Goal: Information Seeking & Learning: Learn about a topic

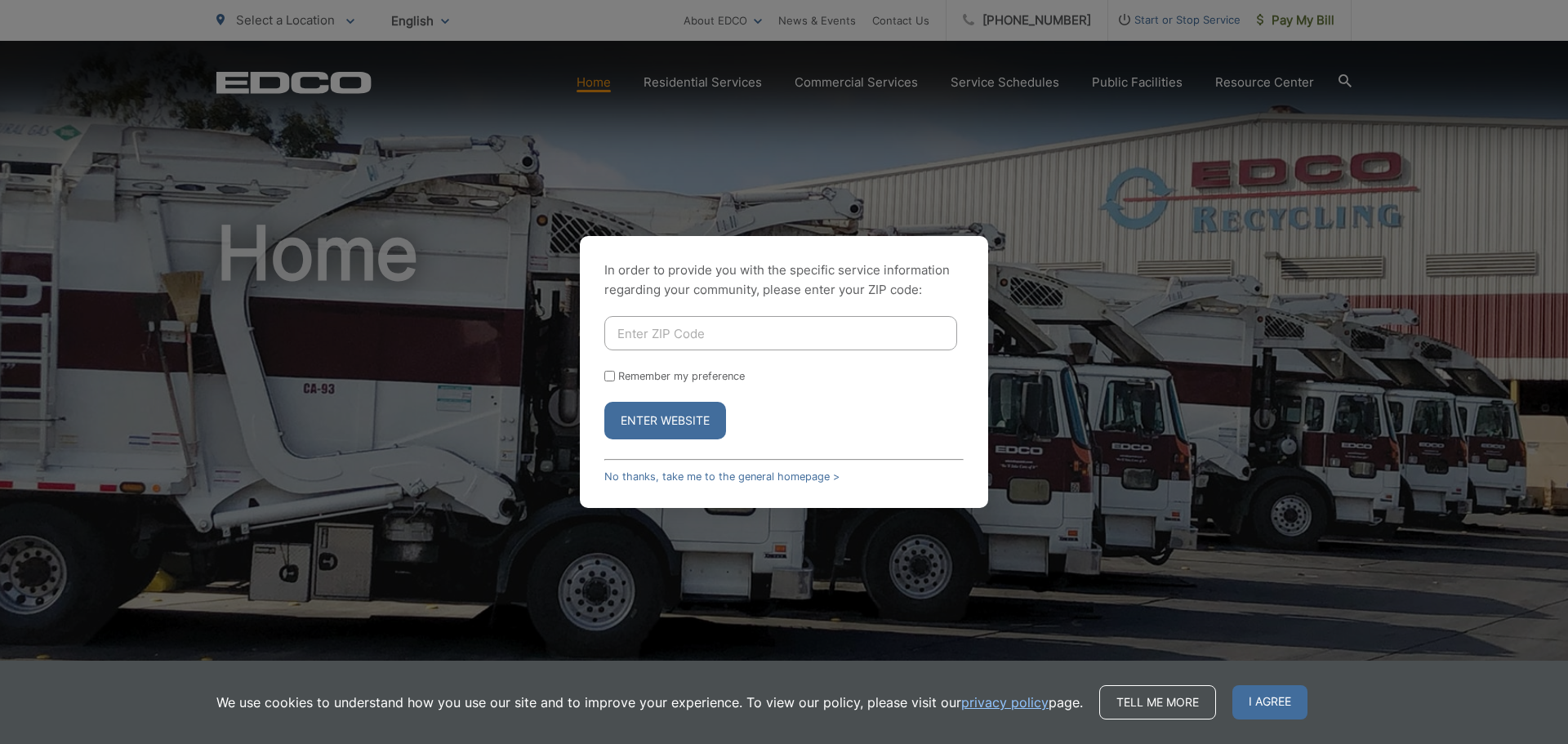
click at [704, 328] on input "Enter ZIP Code" at bounding box center [781, 333] width 353 height 34
type input "90623"
click at [644, 429] on button "Enter Website" at bounding box center [665, 421] width 121 height 38
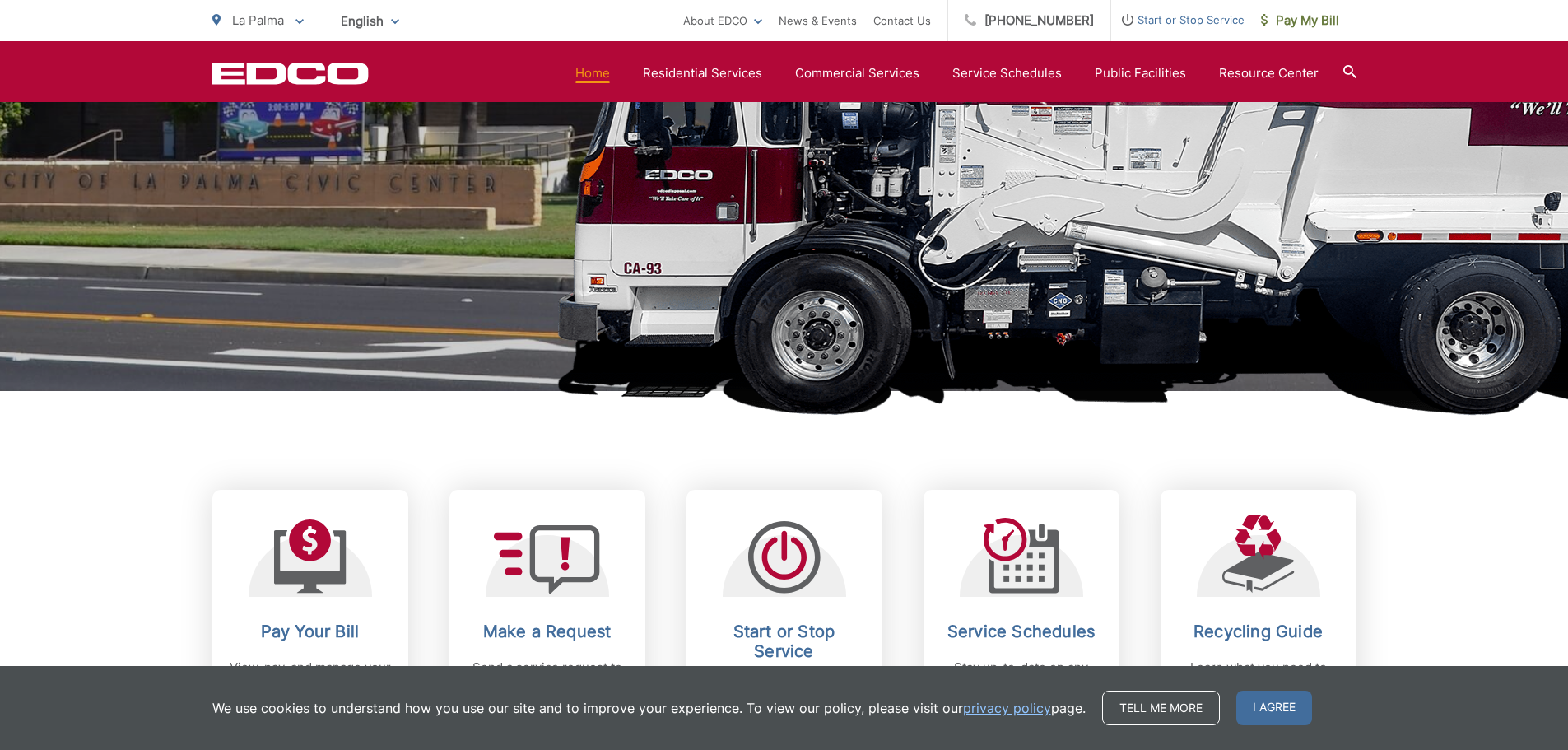
scroll to position [576, 0]
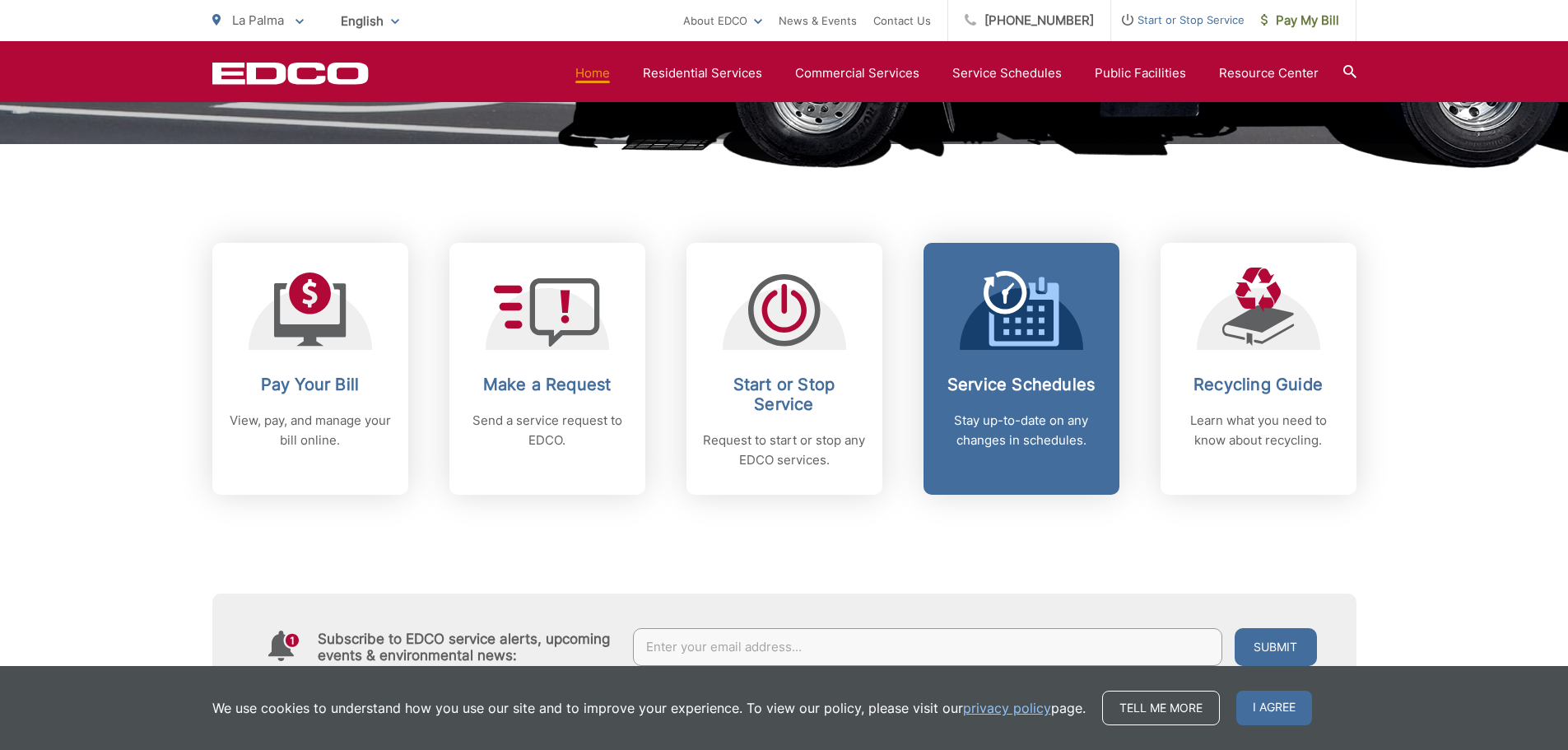
click at [1051, 399] on div "Service Schedules Stay up-to-date on any changes in schedules." at bounding box center [1021, 413] width 163 height 76
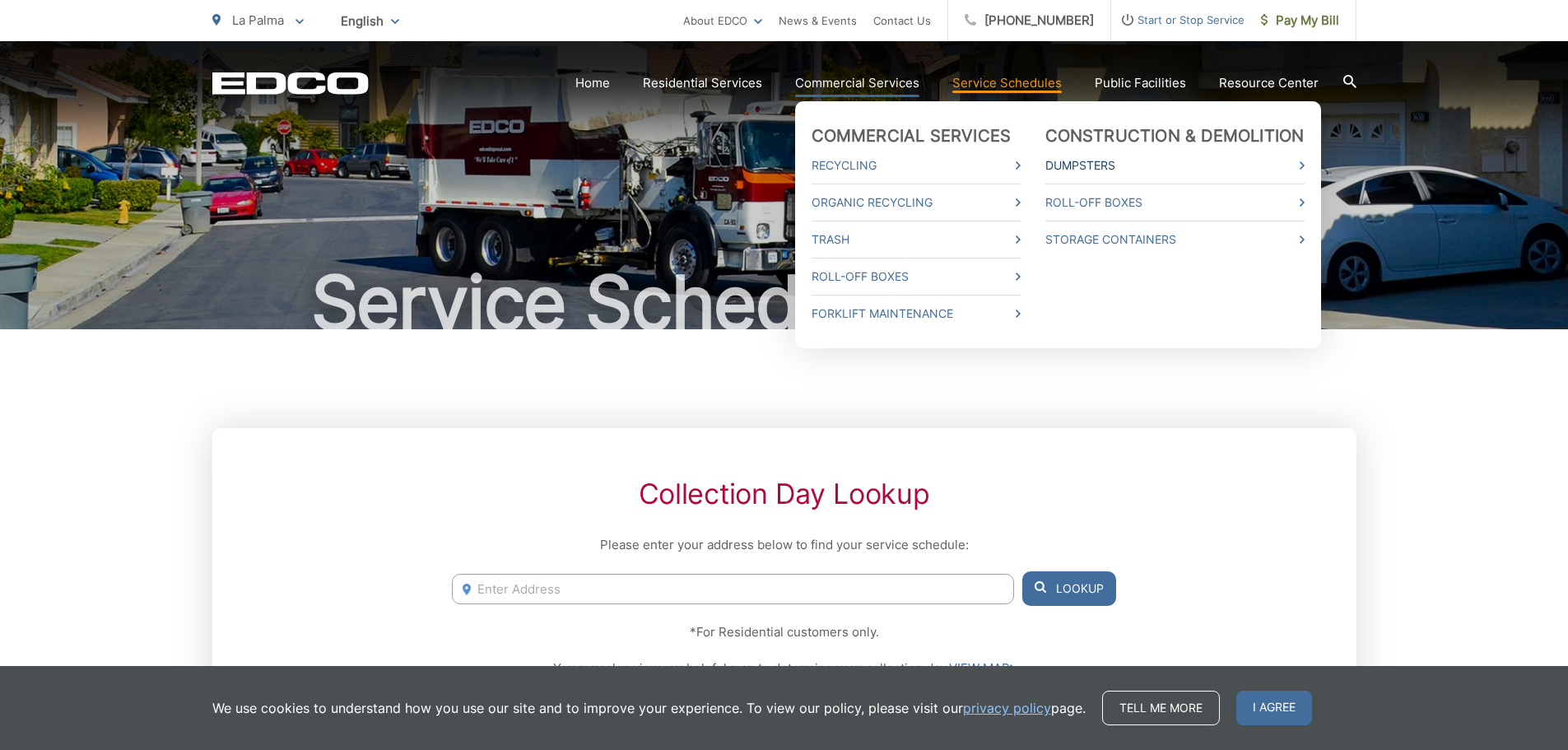
click at [1095, 163] on link "Dumpsters" at bounding box center [1175, 166] width 259 height 20
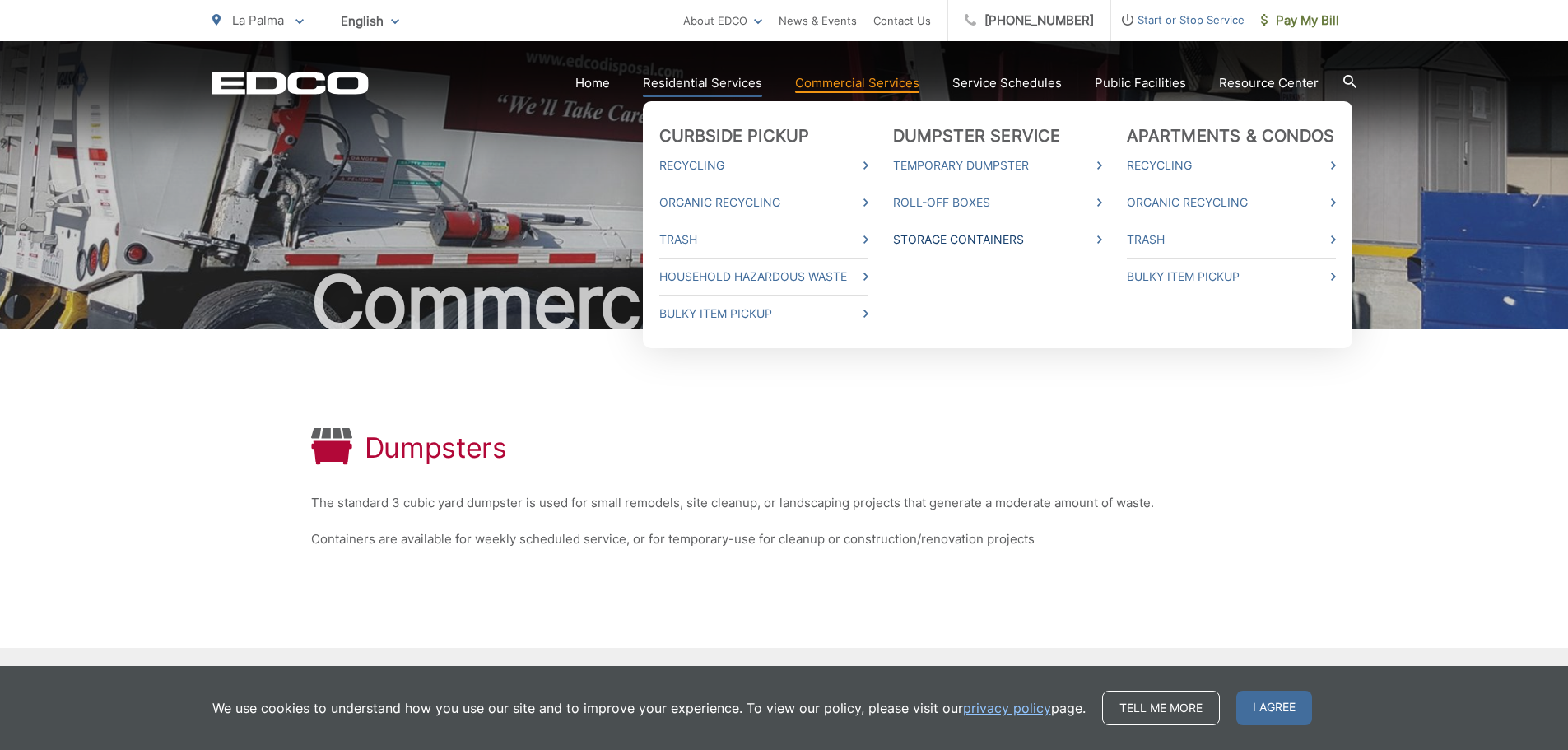
click at [972, 243] on link "Storage Containers" at bounding box center [998, 240] width 209 height 20
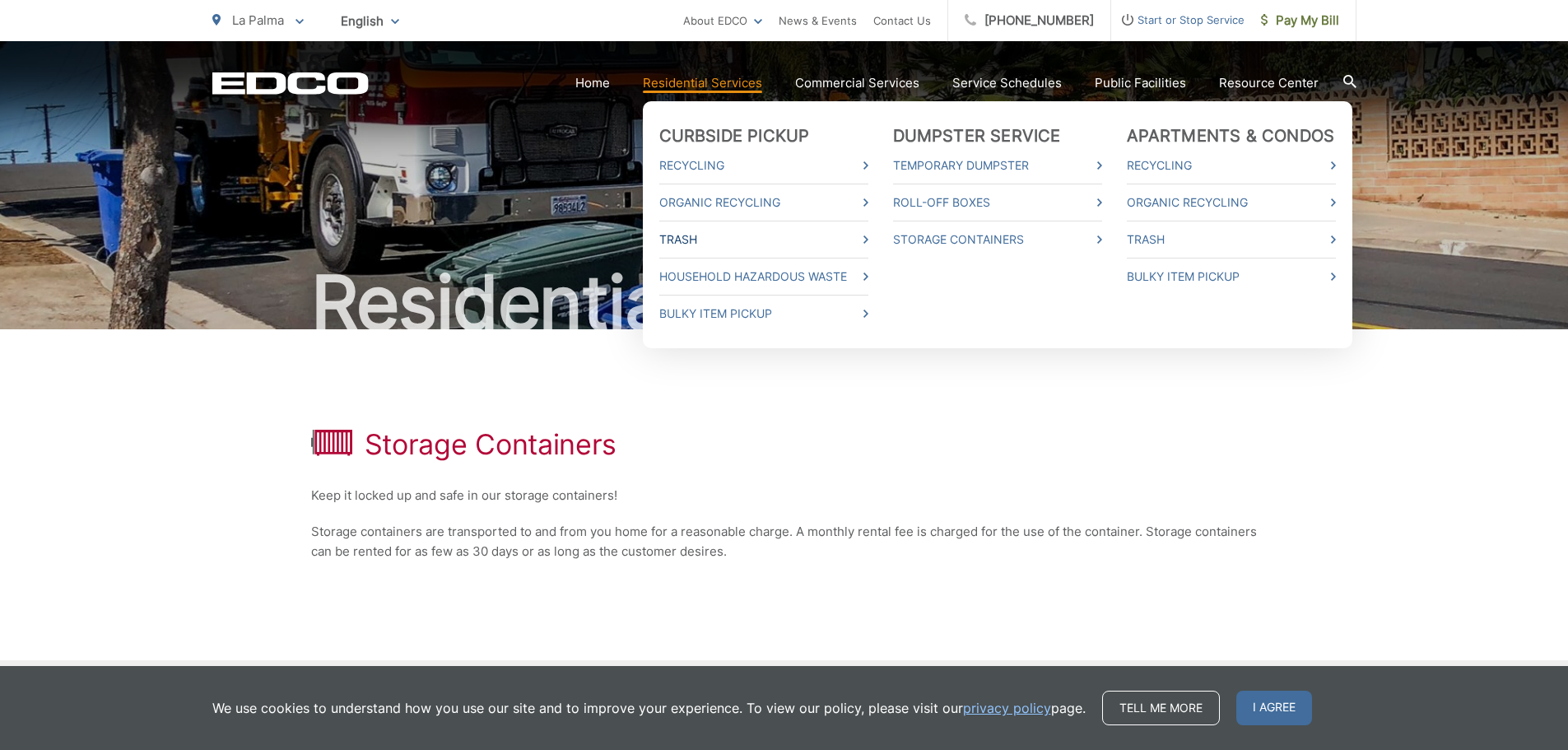
click at [716, 239] on link "Trash" at bounding box center [764, 240] width 209 height 20
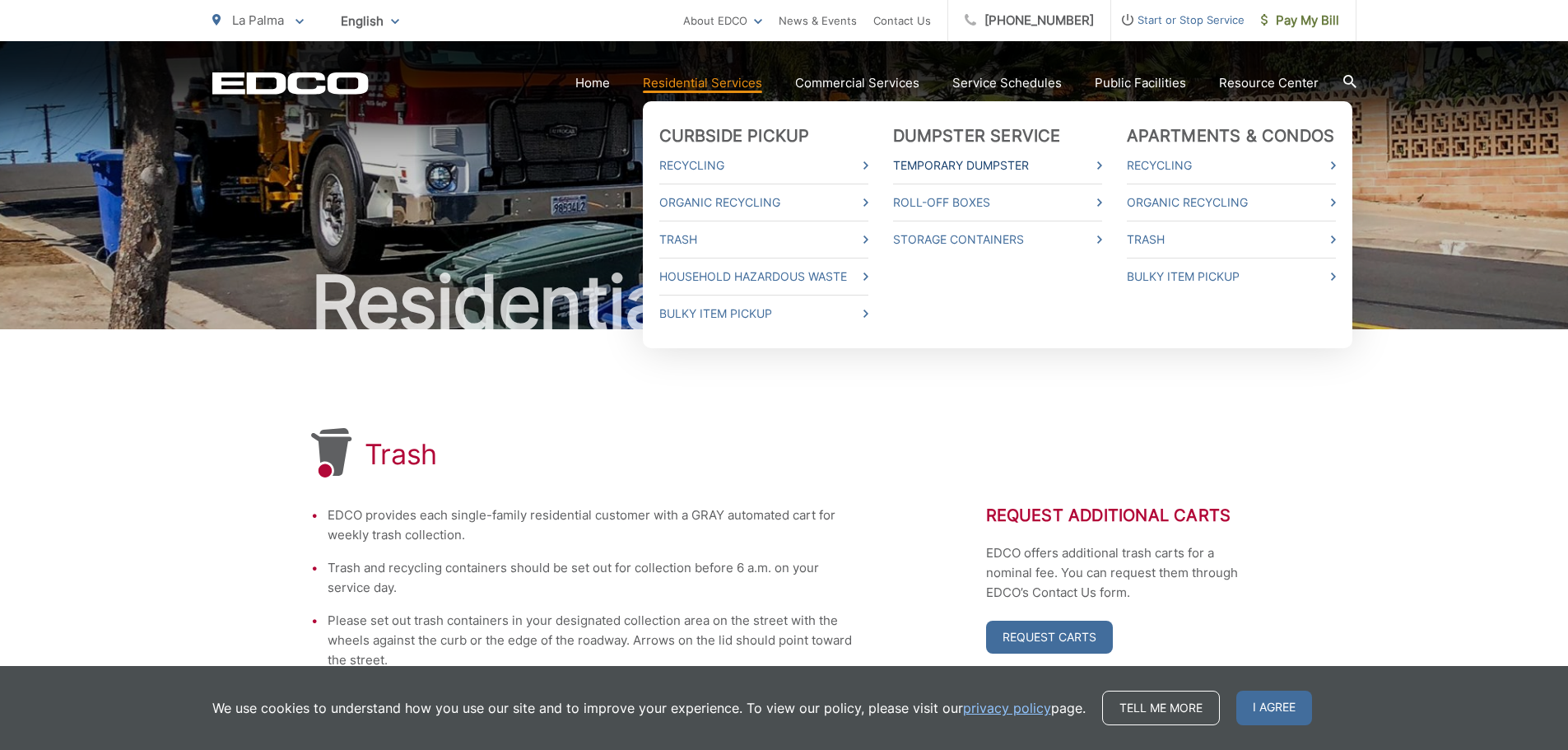
click at [978, 161] on link "Temporary Dumpster" at bounding box center [998, 166] width 209 height 20
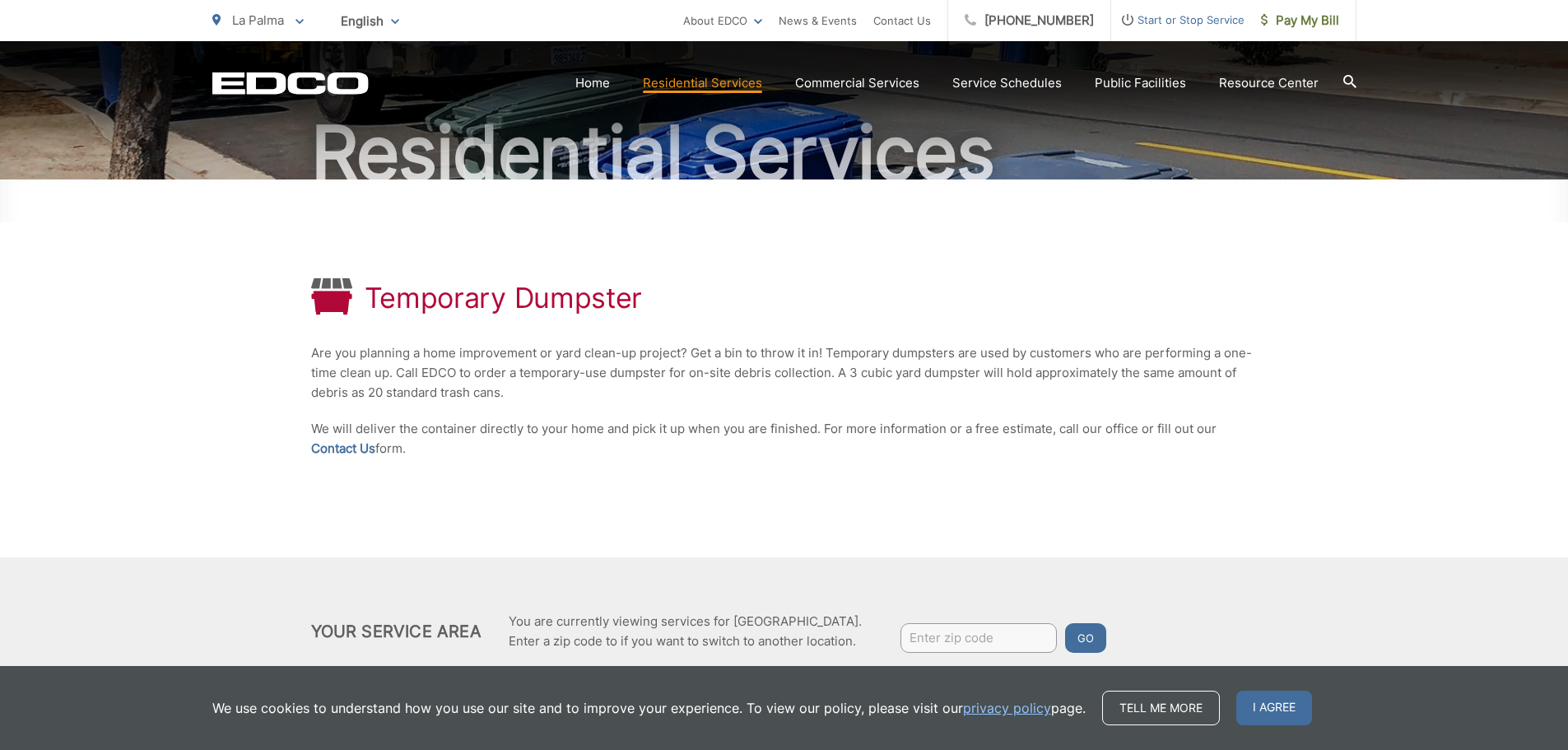
scroll to position [209, 0]
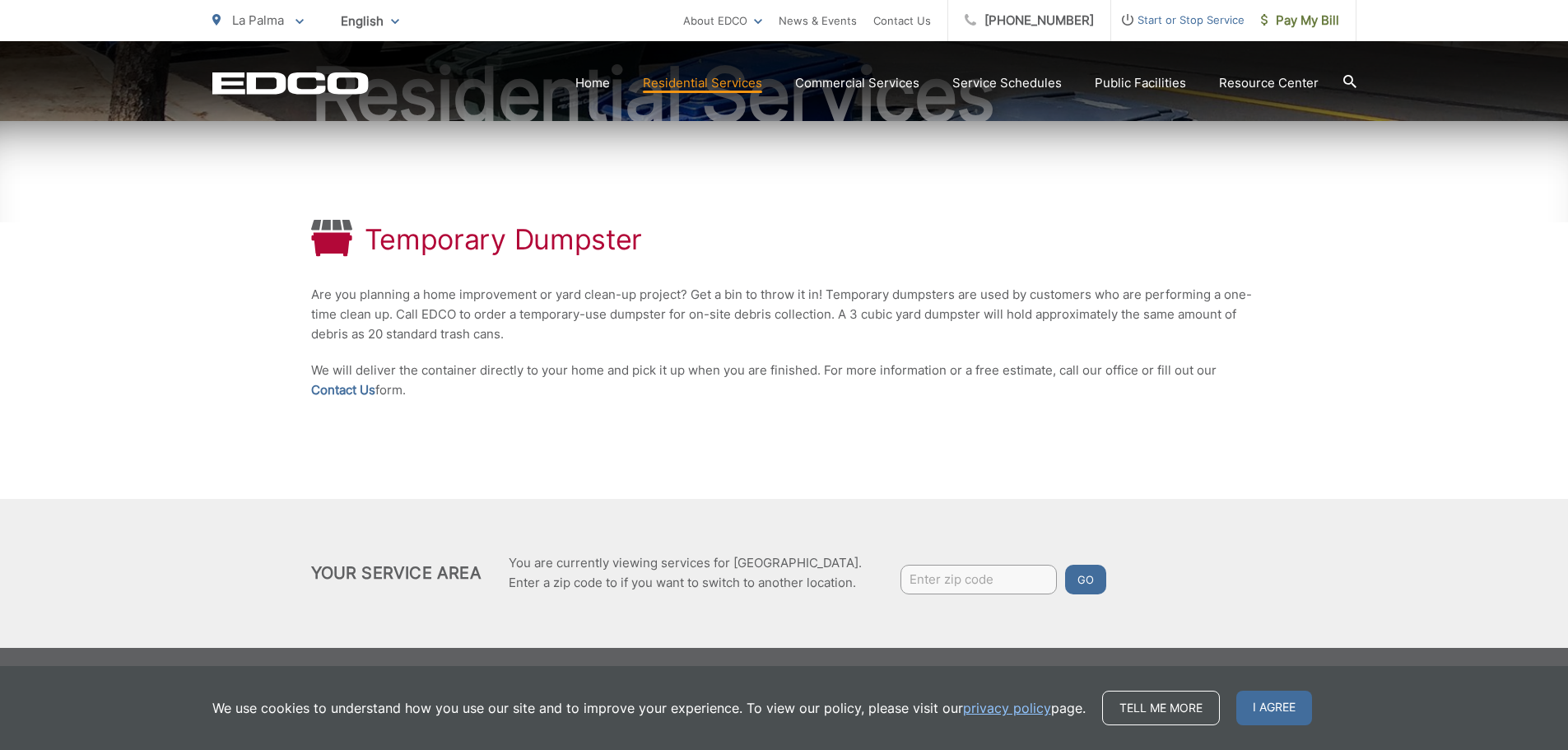
drag, startPoint x: 311, startPoint y: 300, endPoint x: 572, endPoint y: 397, distance: 278.4
click at [572, 397] on div "Temporary Dumpster Are you planning a home improvement or yard clean-up project…" at bounding box center [784, 310] width 947 height 378
copy div "Are you planning a home improvement or yard clean-up project? Get a bin to thro…"
click at [712, 439] on div "Temporary Dumpster Are you planning a home improvement or yard clean-up project…" at bounding box center [784, 310] width 947 height 378
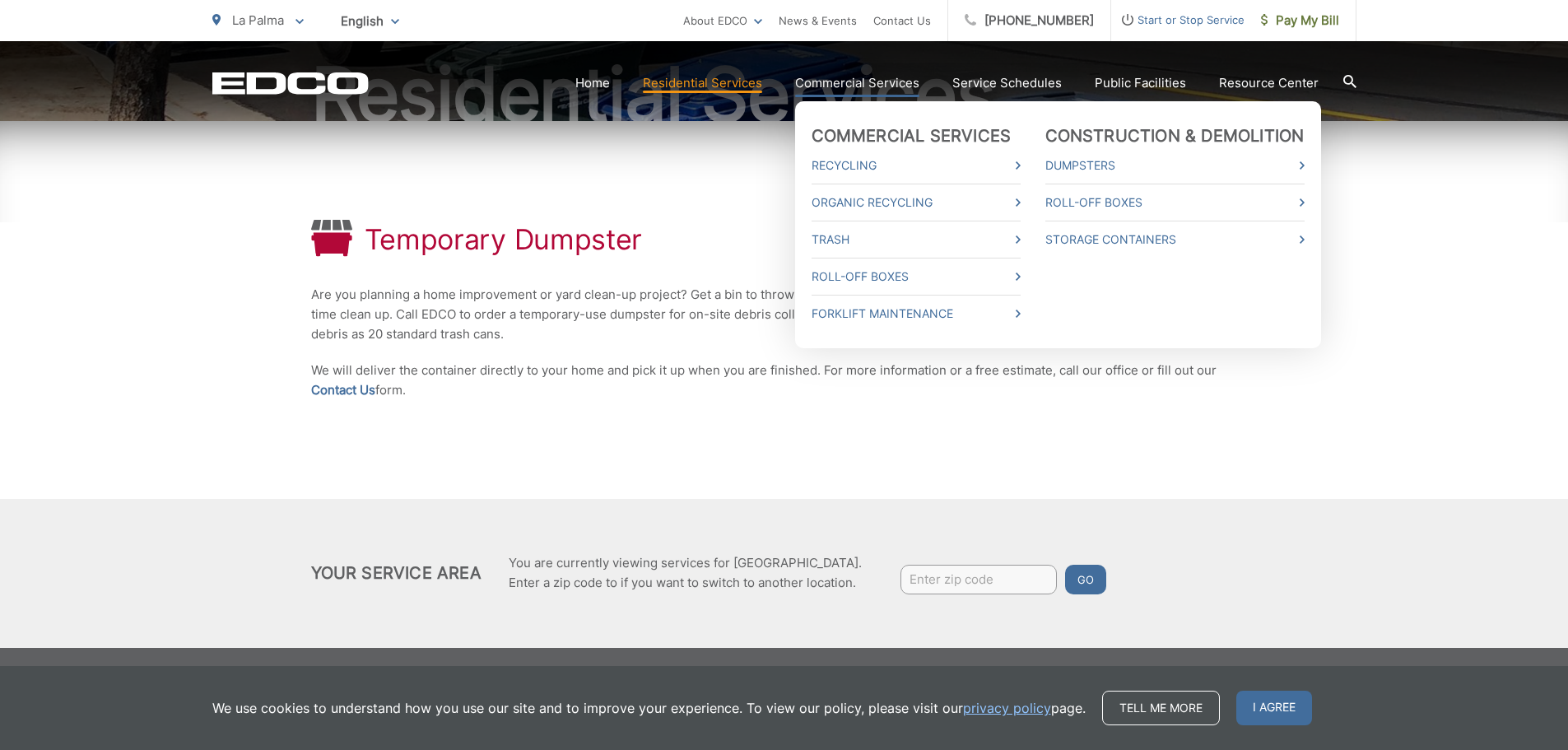
click at [919, 87] on link "Commercial Services" at bounding box center [857, 84] width 124 height 20
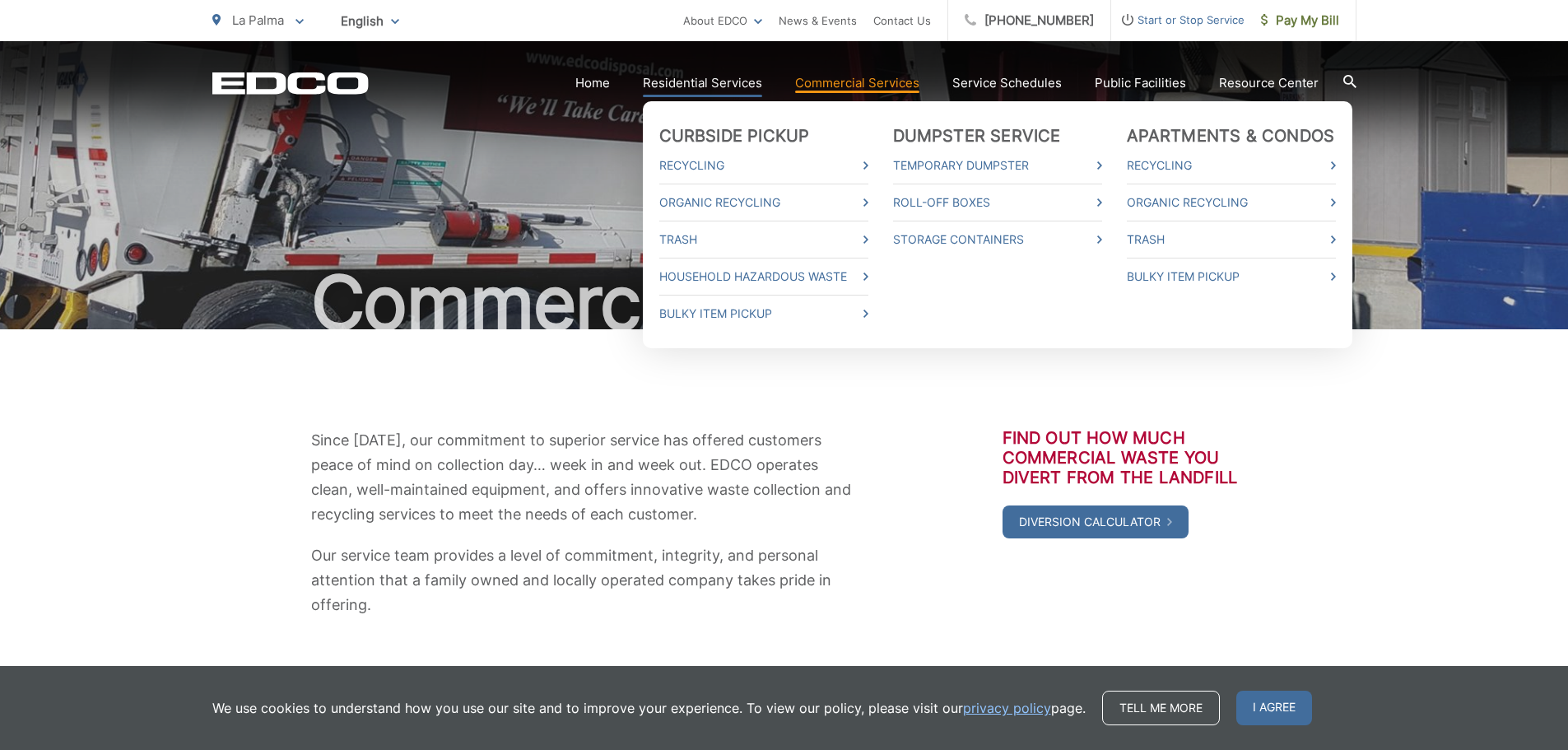
click at [676, 84] on link "Residential Services" at bounding box center [702, 84] width 119 height 20
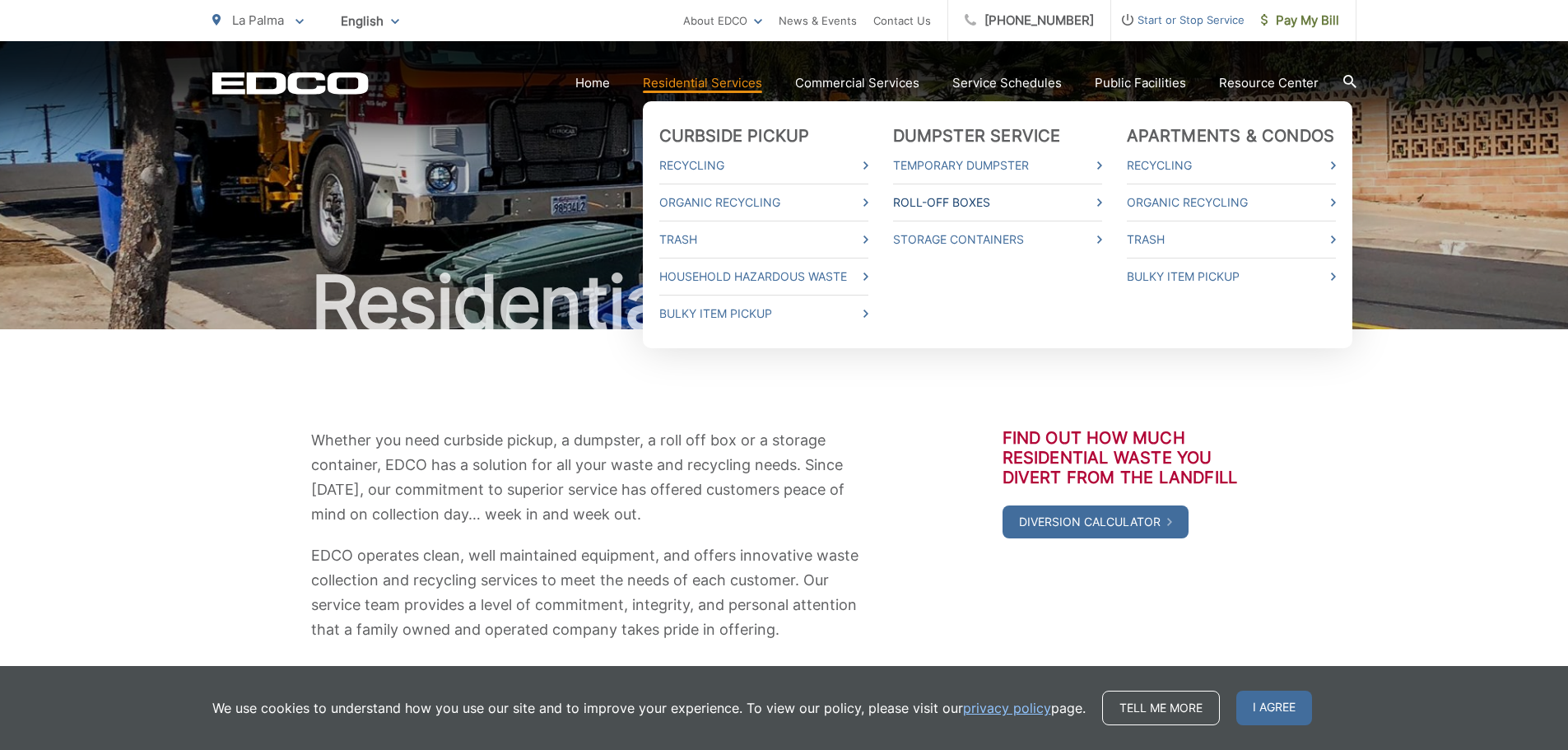
click at [1057, 205] on link "Roll-Off Boxes" at bounding box center [998, 203] width 209 height 20
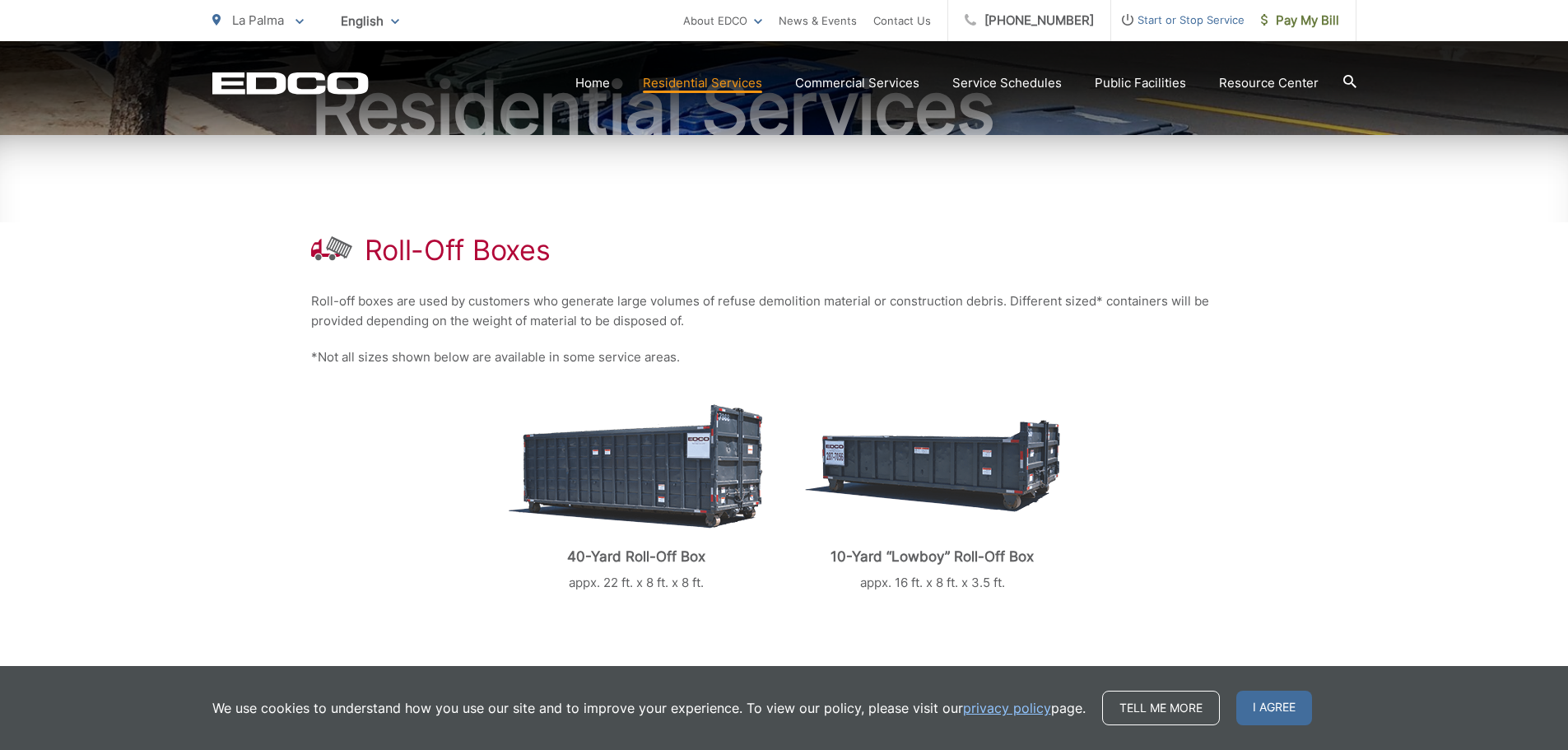
scroll to position [165, 0]
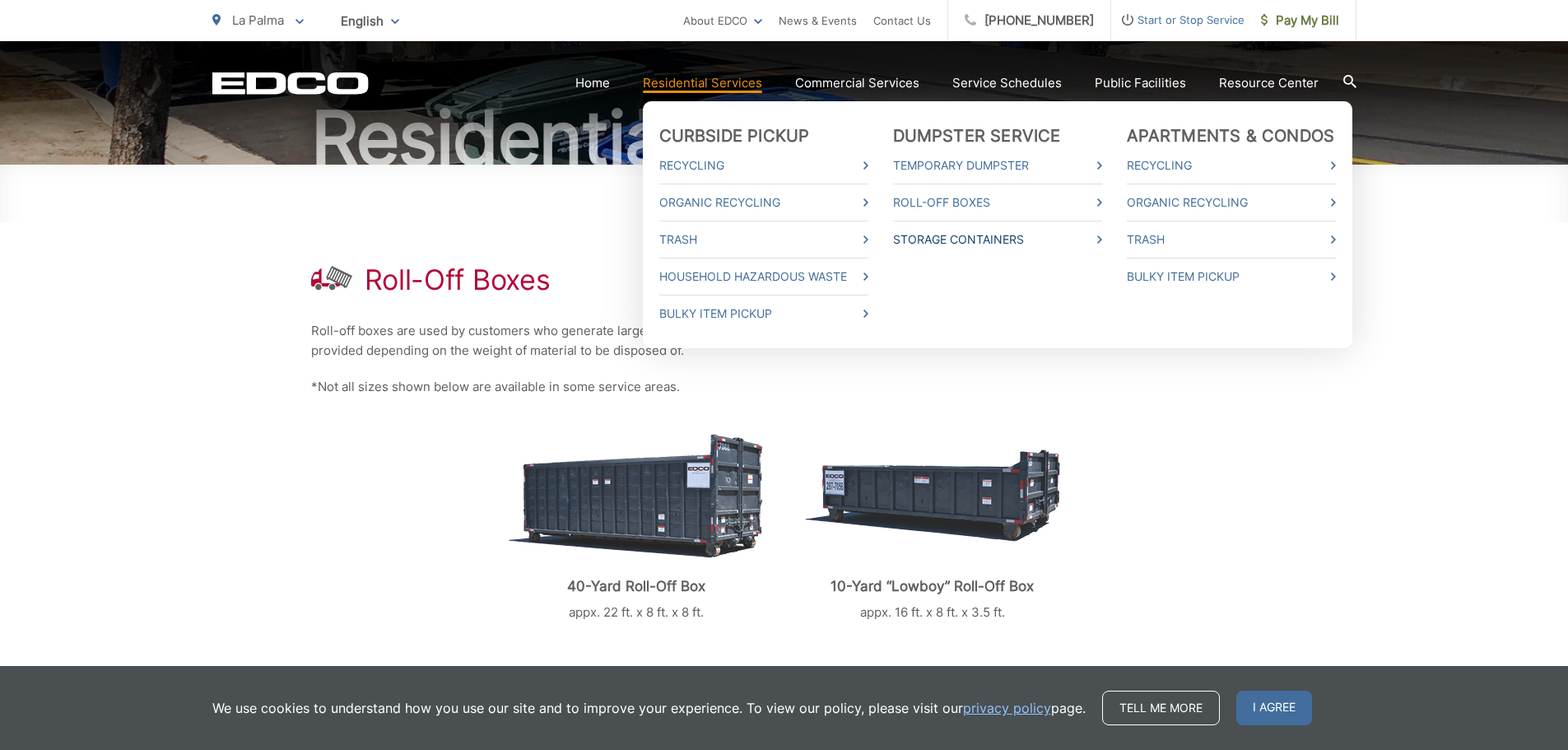
click at [992, 239] on link "Storage Containers" at bounding box center [998, 240] width 209 height 20
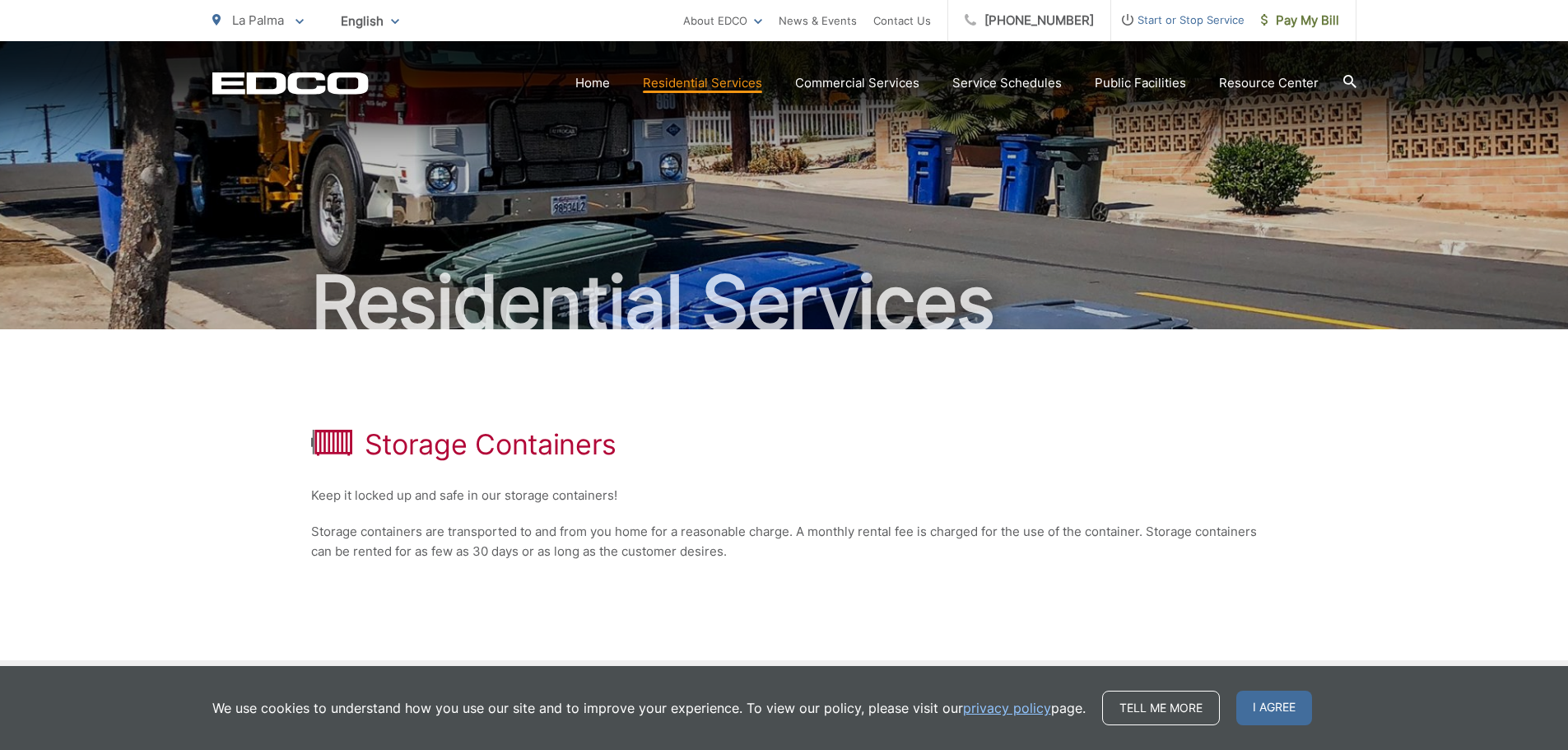
scroll to position [161, 0]
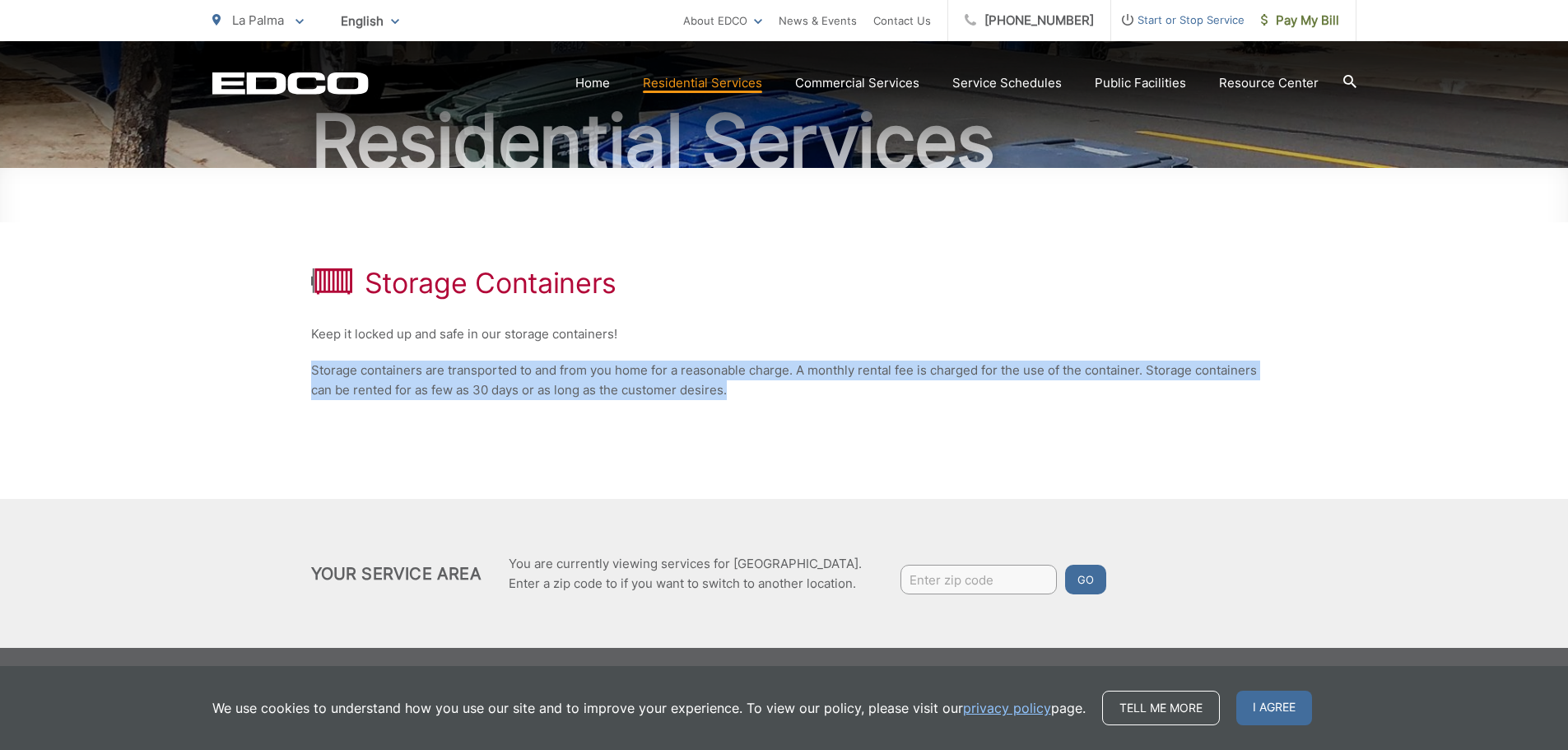
drag, startPoint x: 309, startPoint y: 369, endPoint x: 810, endPoint y: 397, distance: 501.8
click at [810, 397] on div "Storage Containers Keep it locked up and safe in our storage containers! Storag…" at bounding box center [784, 408] width 1568 height 480
copy p "Storage containers are transported to and from you home for a reasonable charge…"
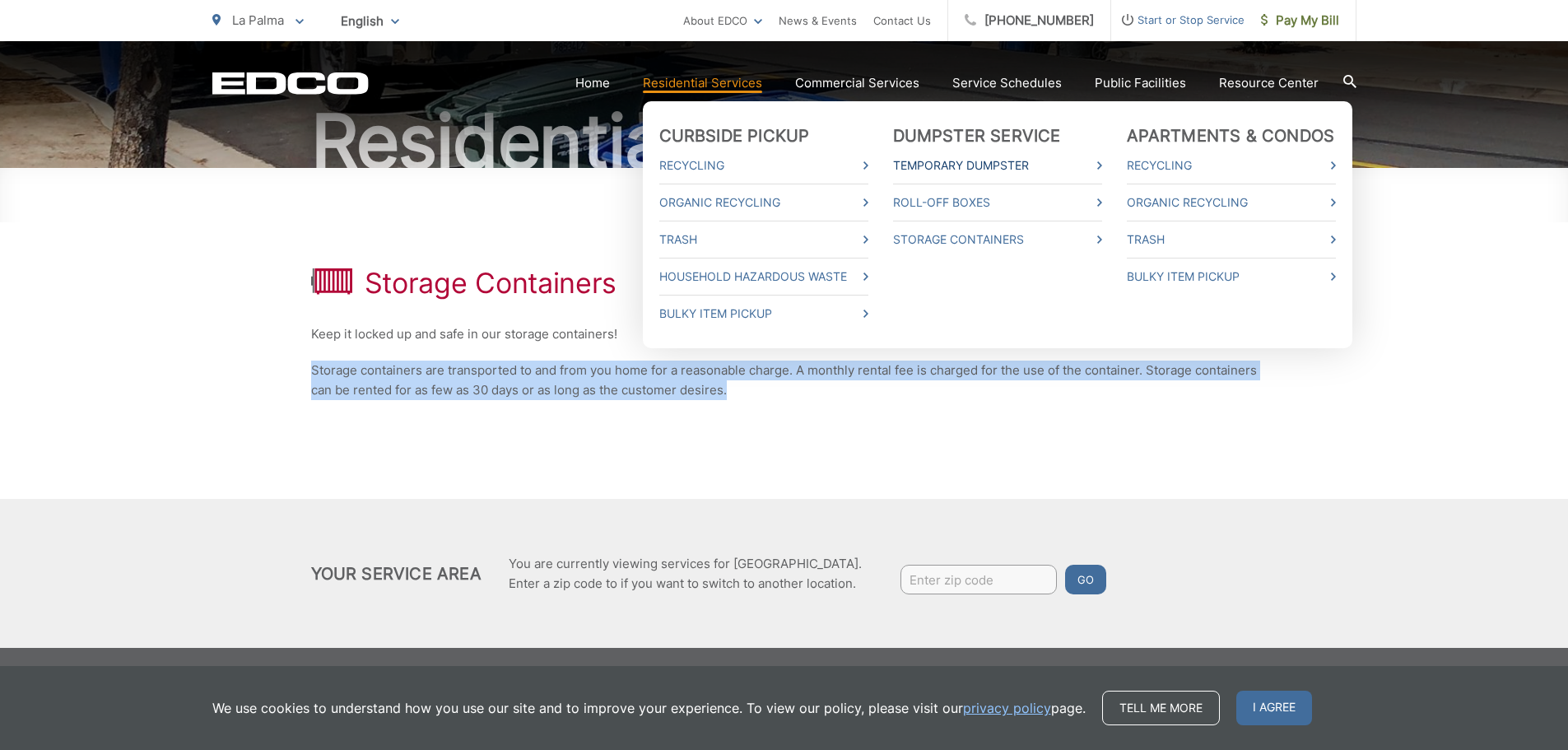
click at [945, 163] on link "Temporary Dumpster" at bounding box center [998, 166] width 209 height 20
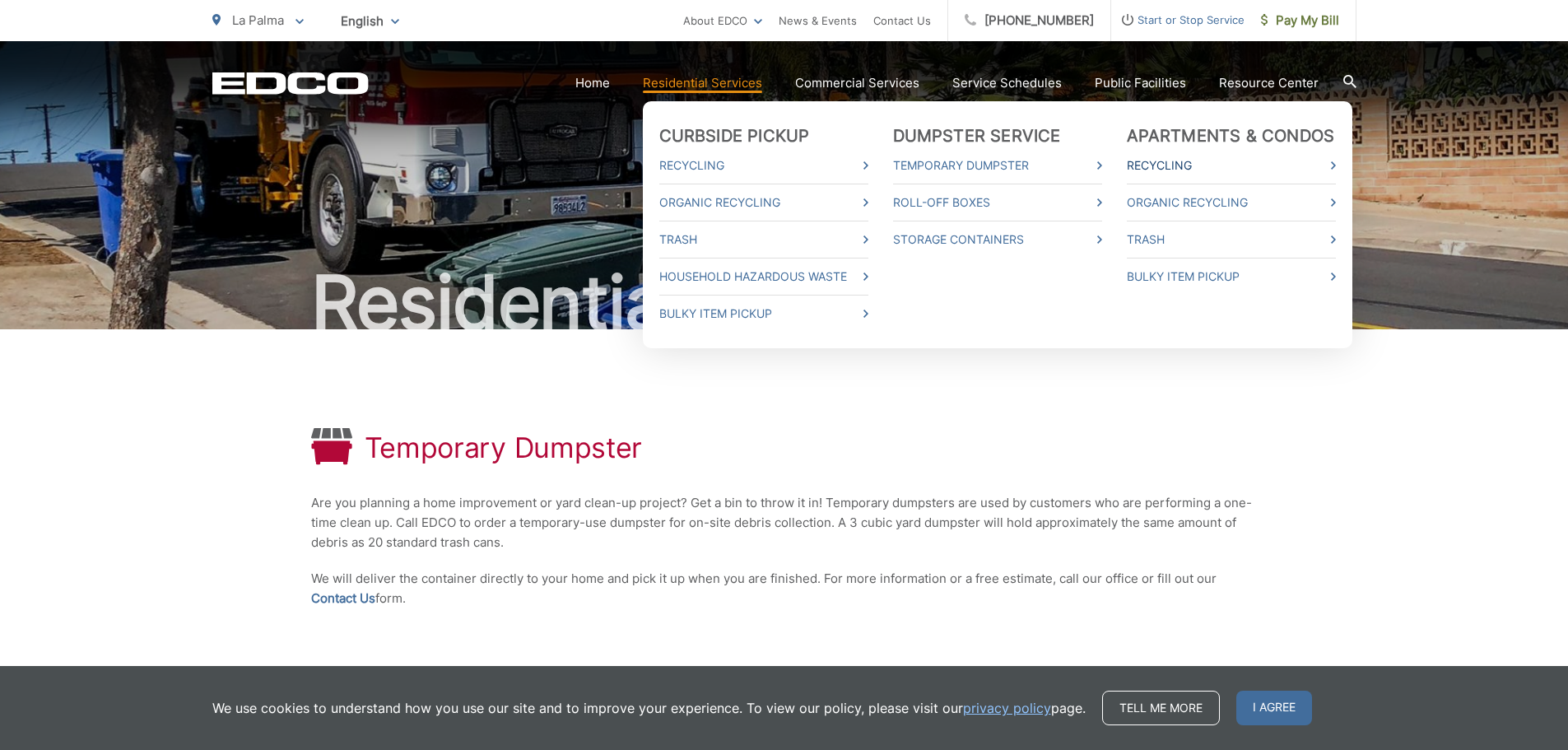
click at [1177, 166] on link "Recycling" at bounding box center [1231, 166] width 209 height 20
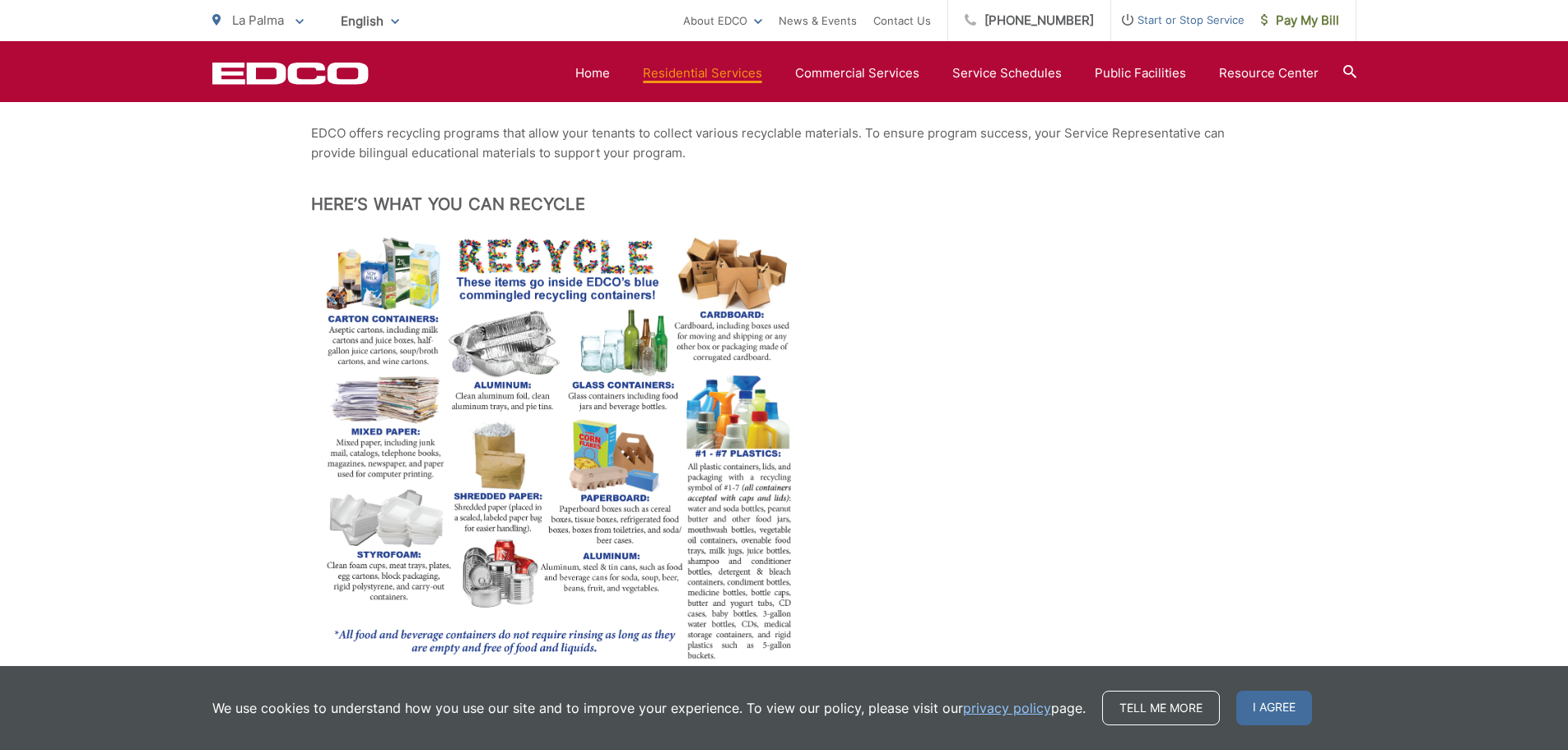
scroll to position [165, 0]
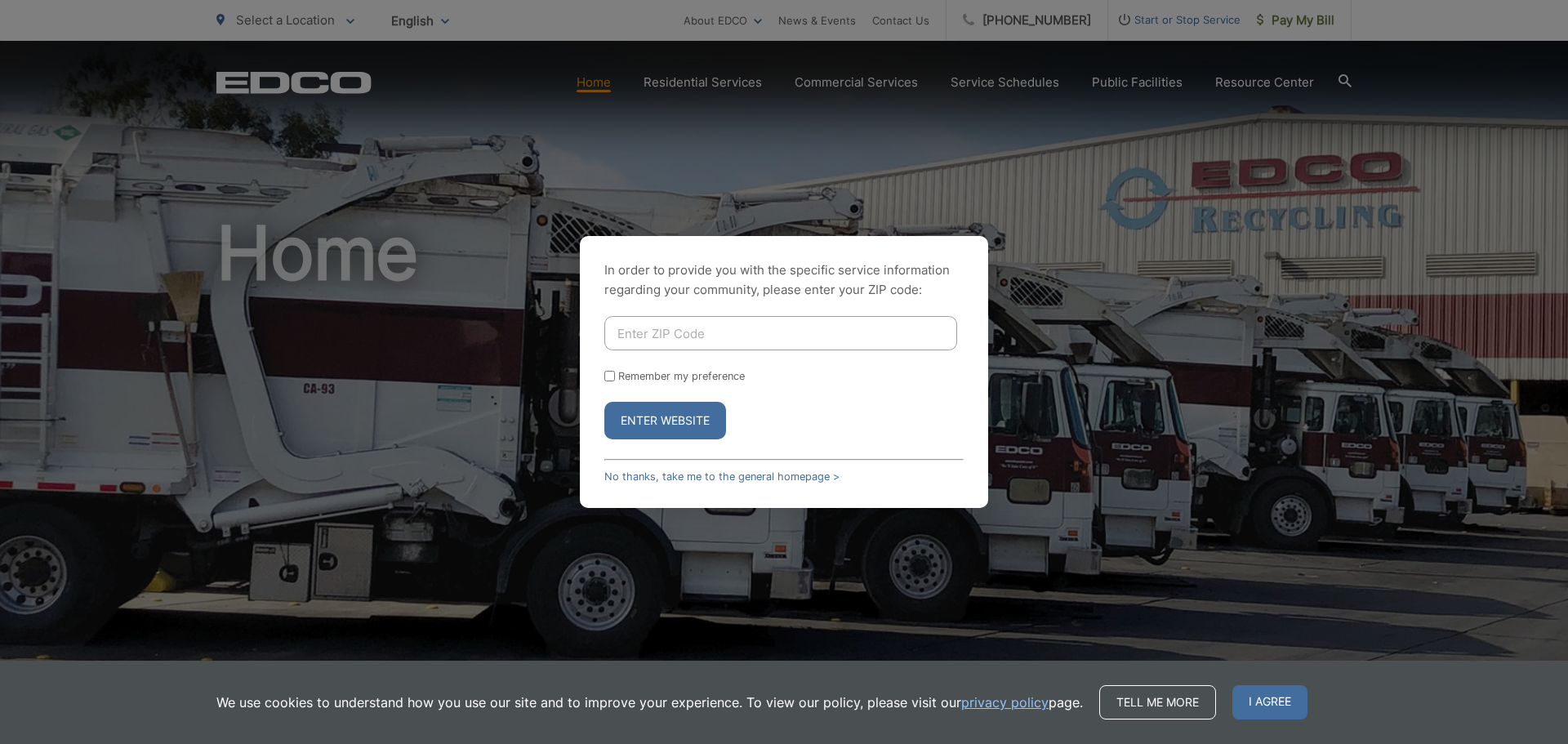
drag, startPoint x: 722, startPoint y: 304, endPoint x: 721, endPoint y: 312, distance: 8.1
click at [722, 305] on div "In order to provide you with the specific service information regarding your co…" at bounding box center [783, 372] width 408 height 272
click at [712, 342] on input "Enter ZIP Code" at bounding box center [781, 333] width 353 height 34
type input "90623"
click at [604, 402] on button "Enter Website" at bounding box center [665, 421] width 121 height 38
